Goal: Information Seeking & Learning: Learn about a topic

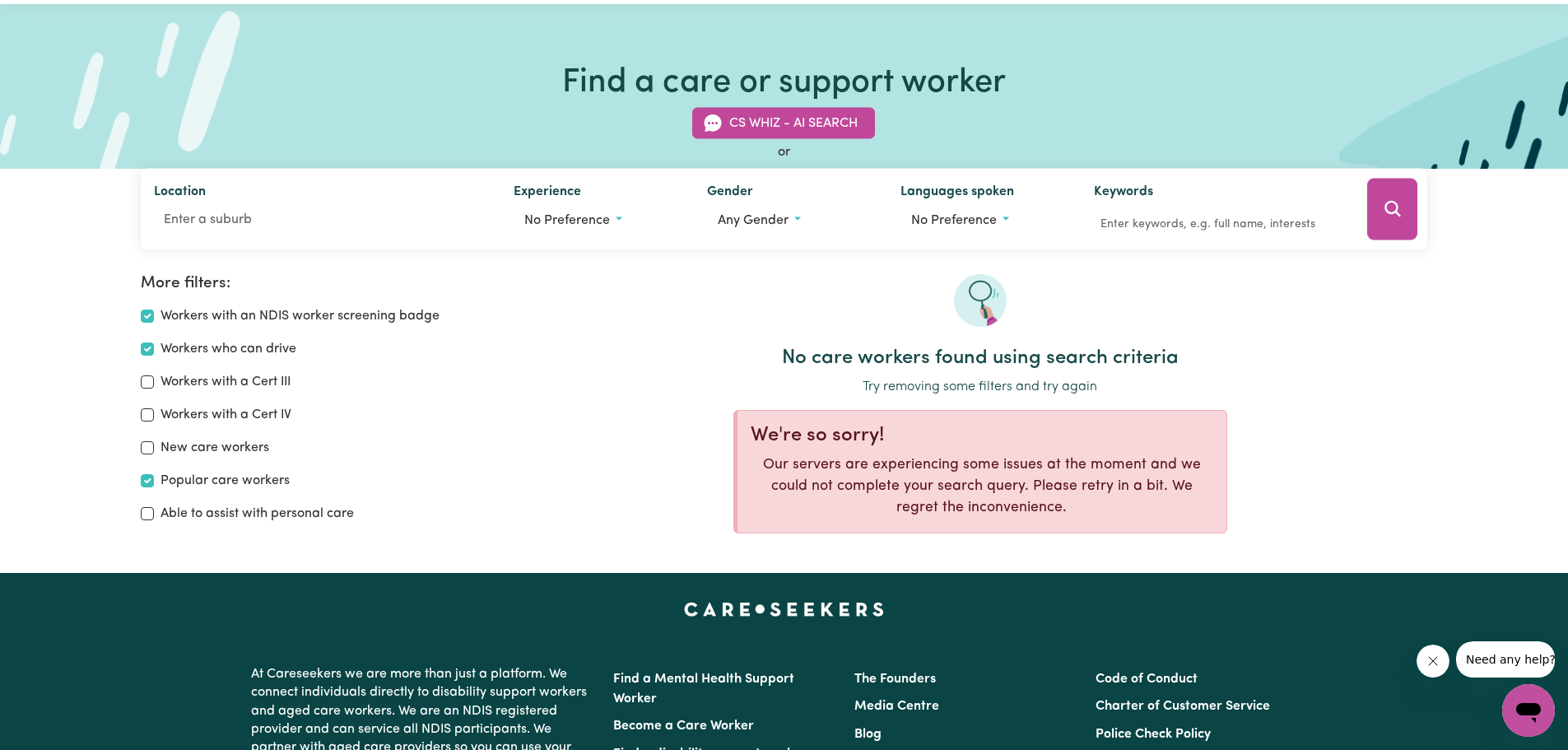
scroll to position [82, 0]
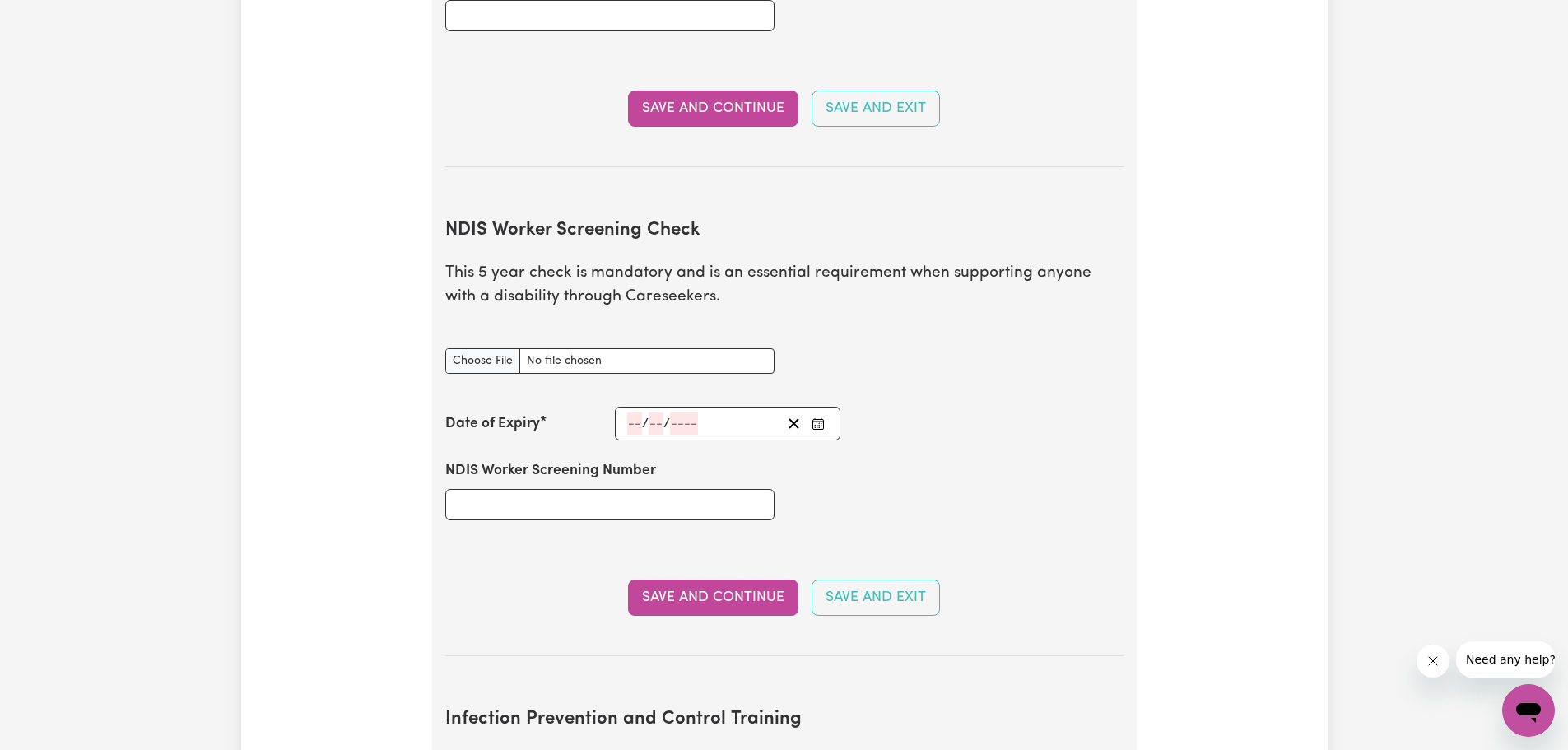
scroll to position [1811, 0]
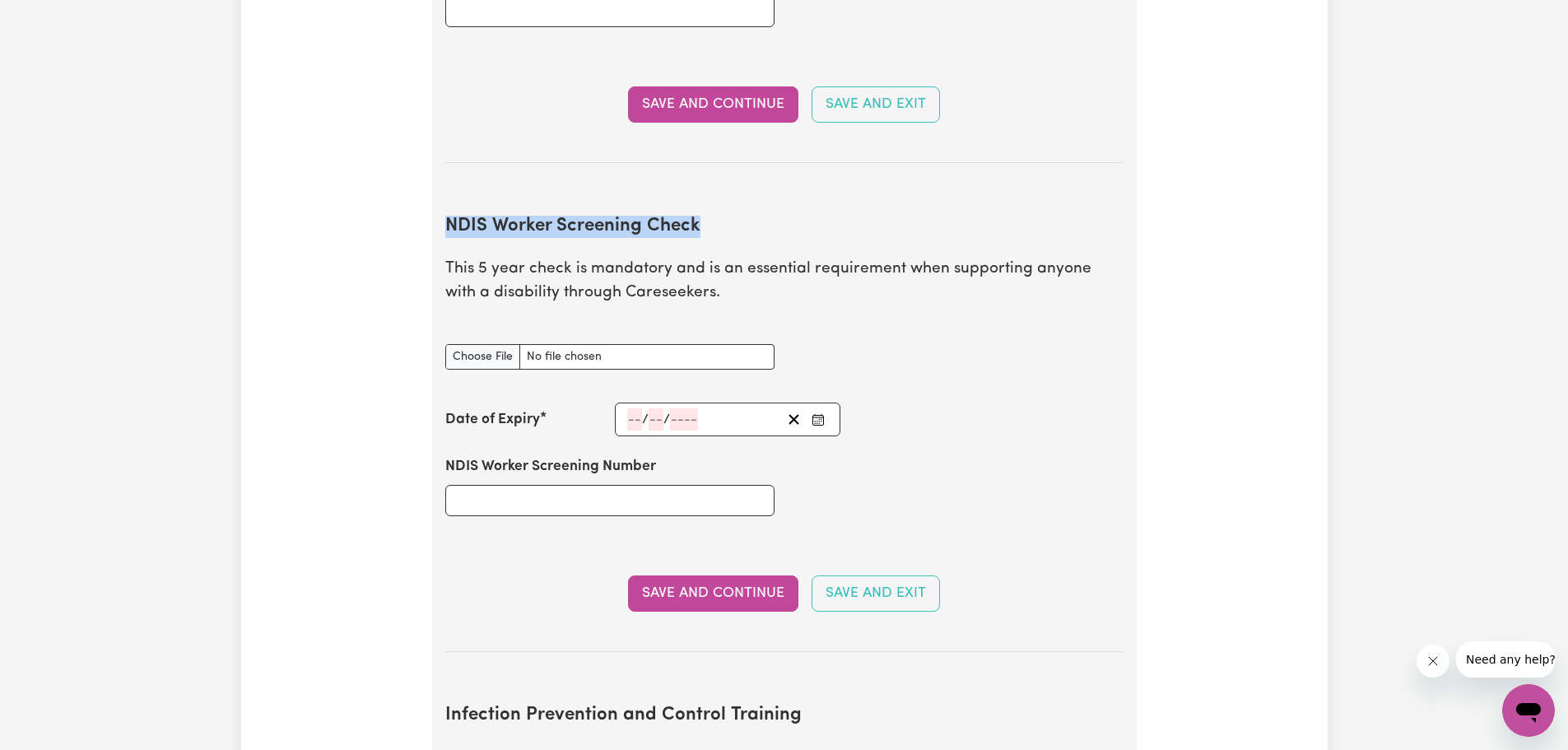
drag, startPoint x: 450, startPoint y: 200, endPoint x: 727, endPoint y: 210, distance: 277.2
click at [727, 215] on h2 "NDIS Worker Screening Check" at bounding box center [784, 227] width 678 height 22
copy h2 "NDIS Worker Screening Check"
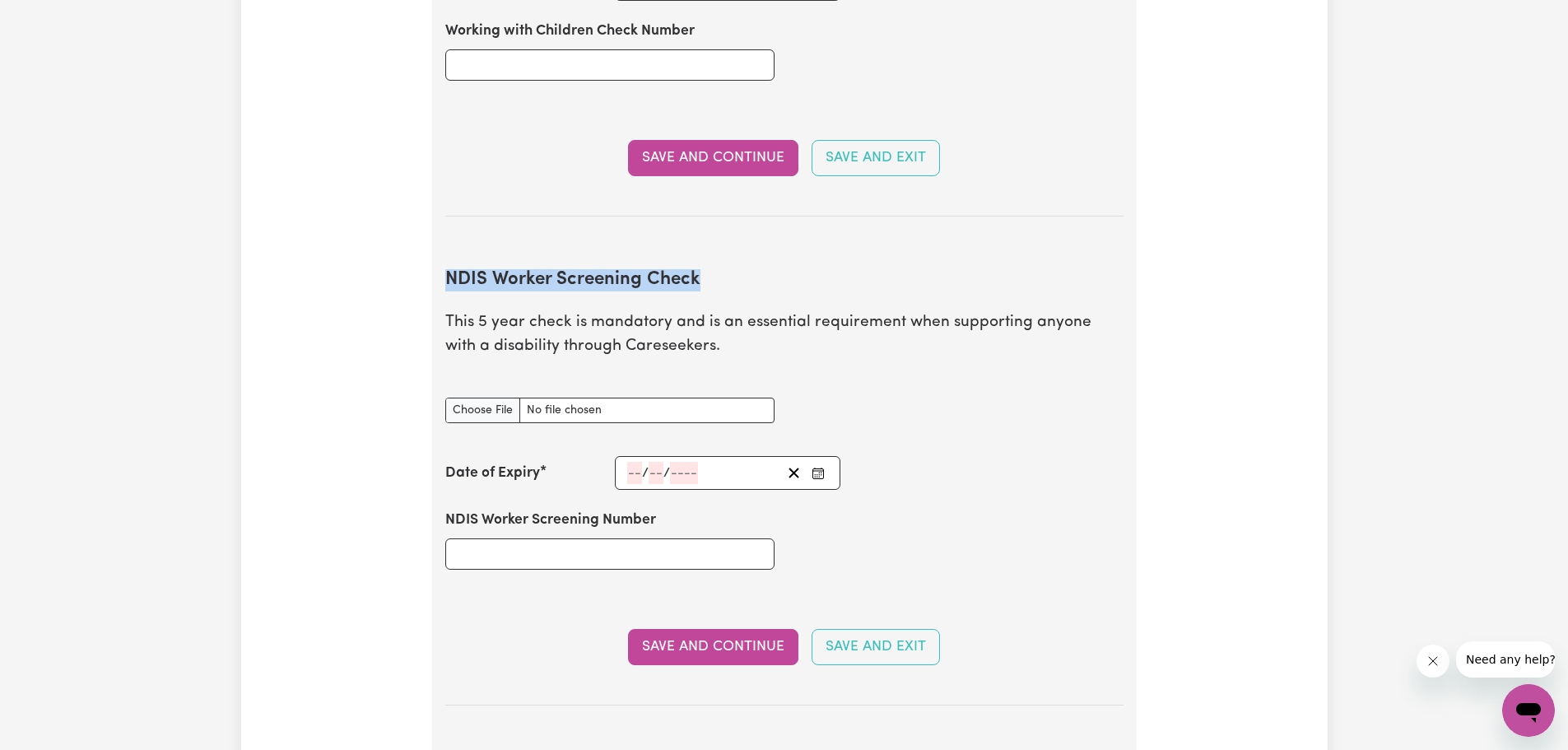
scroll to position [1728, 0]
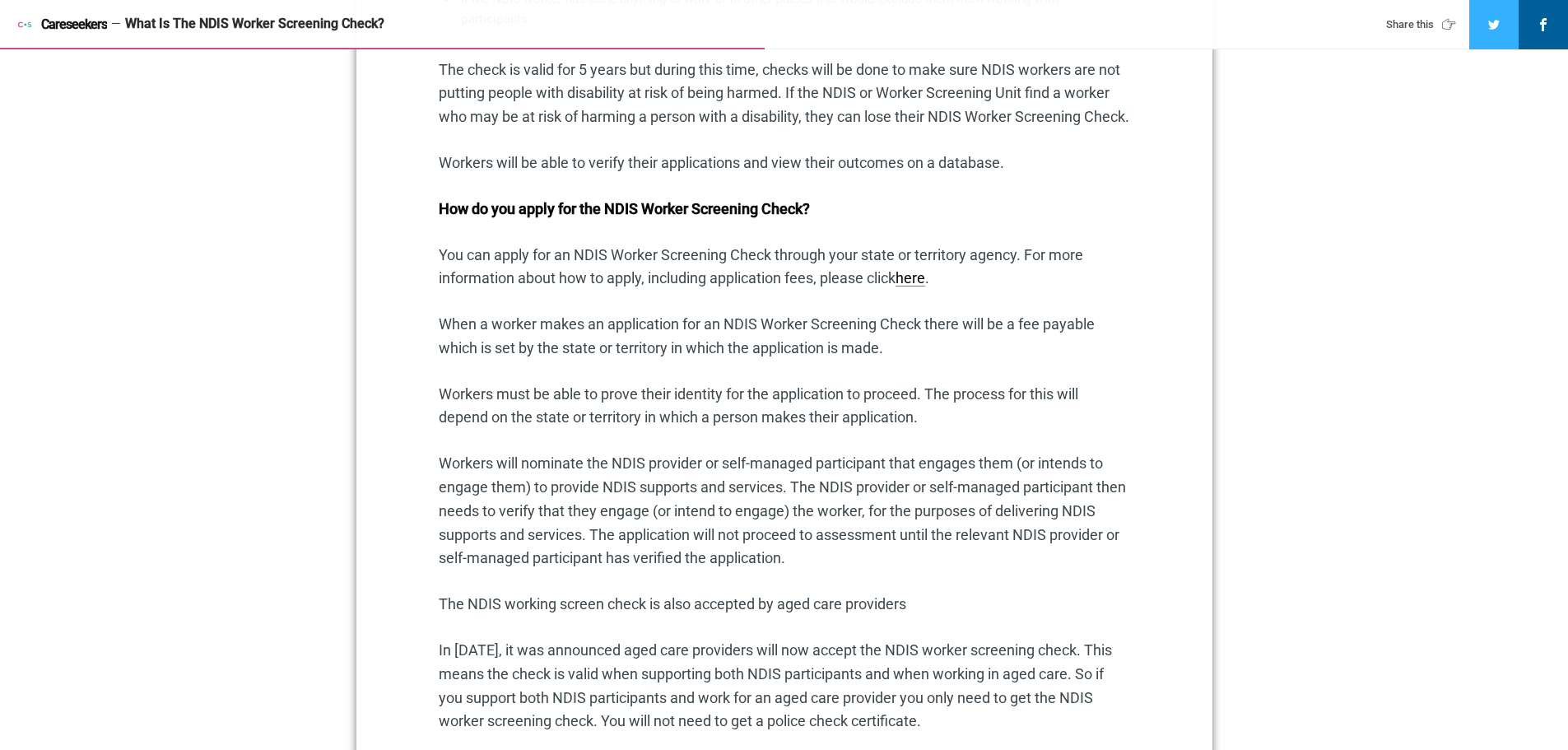
scroll to position [1281, 0]
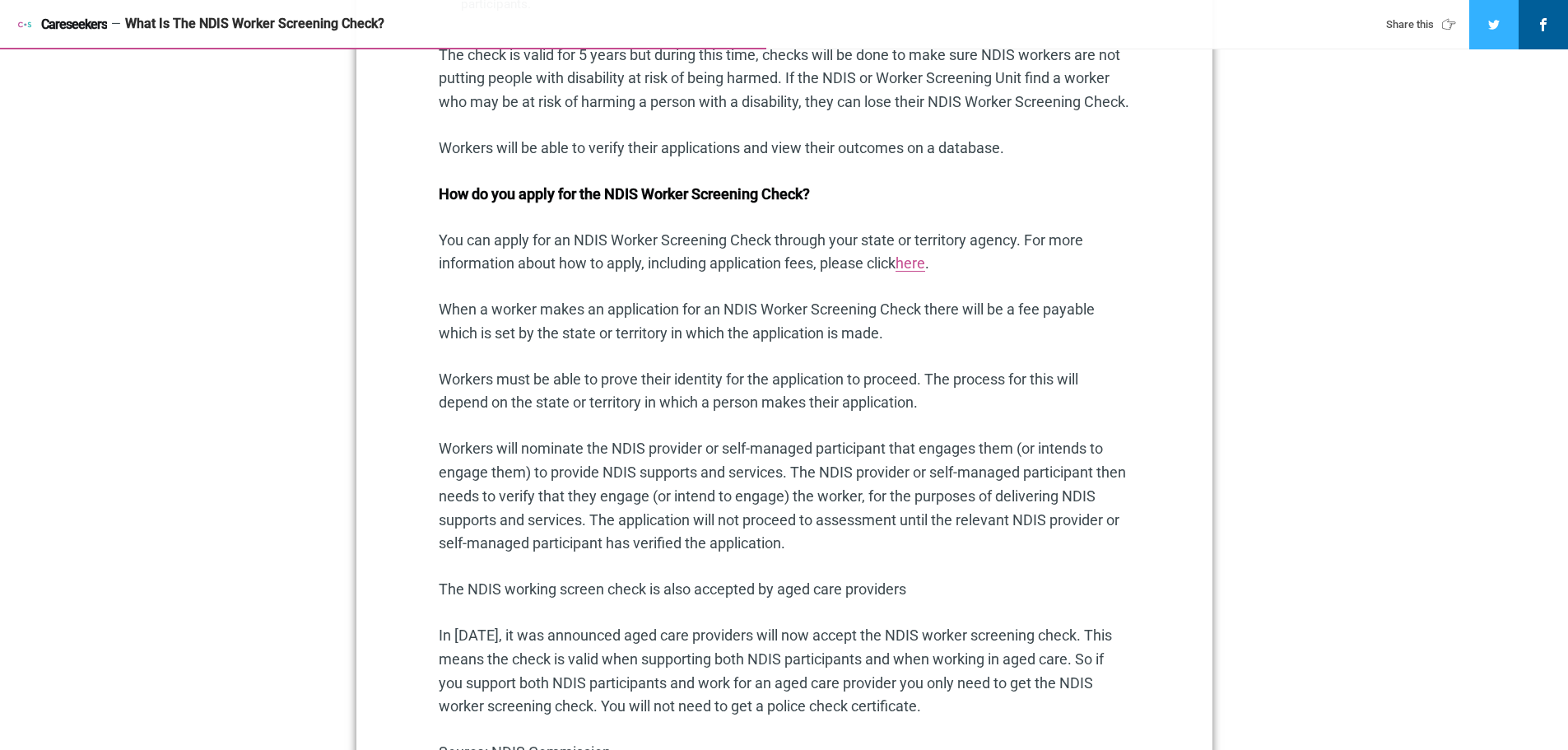
click at [925, 271] on link "here" at bounding box center [910, 263] width 30 height 17
